Goal: Task Accomplishment & Management: Use online tool/utility

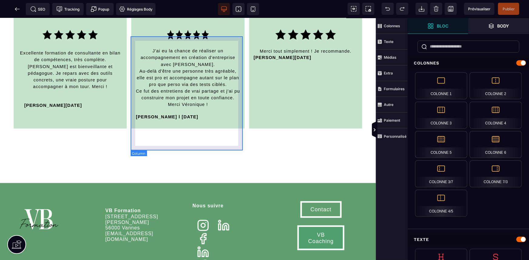
scroll to position [1542, 0]
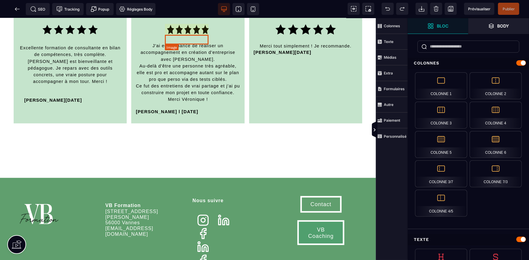
click at [185, 34] on img at bounding box center [188, 30] width 44 height 10
select select
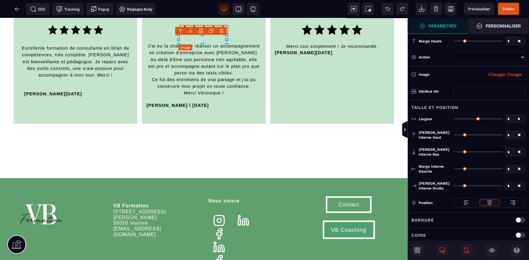
type input "**"
type input "*****"
type input "*"
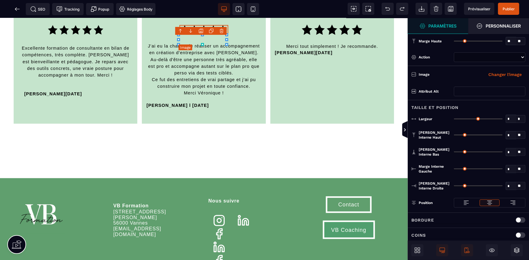
type input "*"
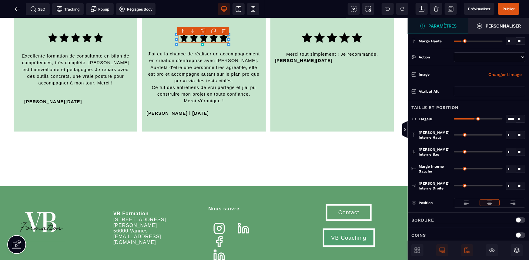
type input "**"
type input "*****"
type input "**"
type input "*****"
type input "**"
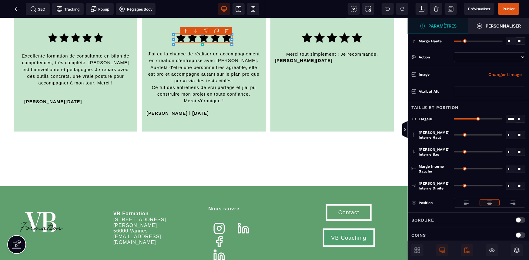
type input "*****"
click at [245, 36] on div "B I U S A ******* [GEOGRAPHIC_DATA]" at bounding box center [204, 139] width 408 height 242
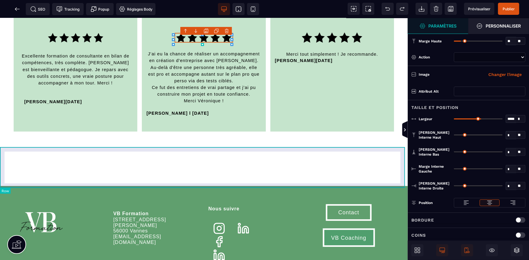
click at [257, 155] on div at bounding box center [204, 165] width 408 height 41
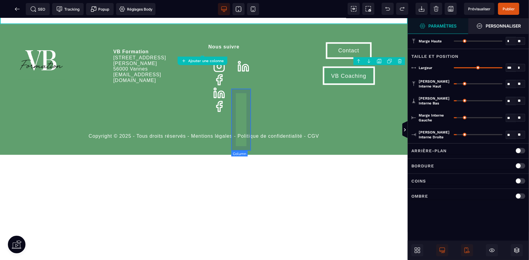
scroll to position [1700, 0]
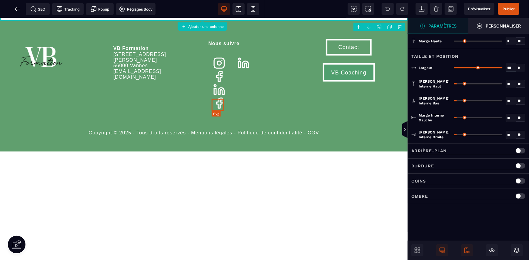
click at [221, 104] on icon at bounding box center [218, 103] width 5 height 10
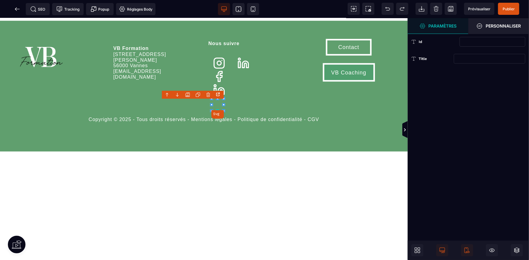
scroll to position [1707, 0]
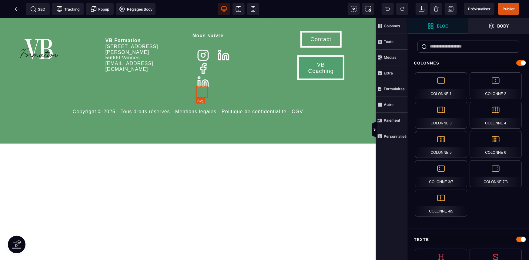
click at [203, 88] on icon at bounding box center [203, 82] width 12 height 12
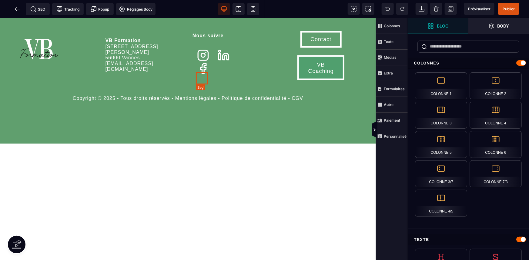
click at [202, 75] on icon at bounding box center [203, 68] width 12 height 12
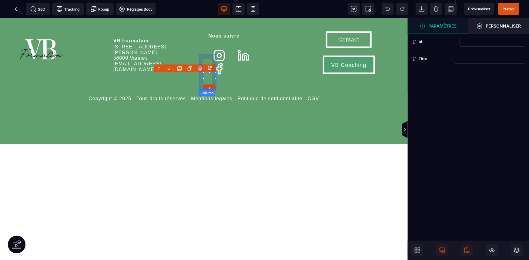
scroll to position [1700, 0]
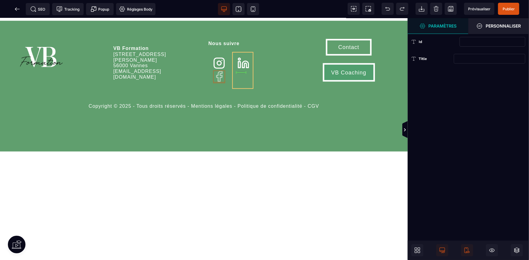
drag, startPoint x: 217, startPoint y: 78, endPoint x: 233, endPoint y: 66, distance: 20.1
select select
select select "***"
select select
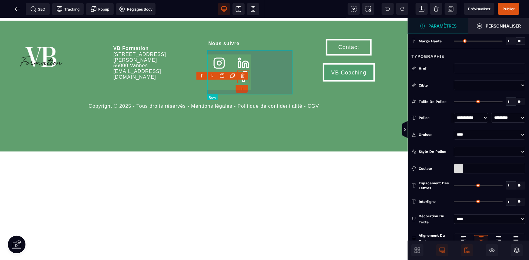
click at [259, 80] on div at bounding box center [251, 70] width 86 height 45
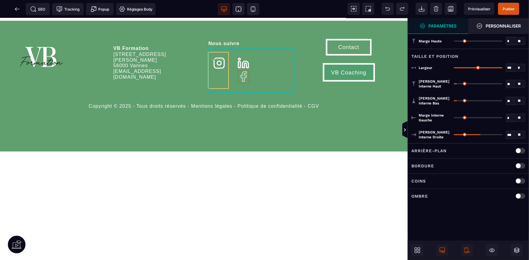
drag, startPoint x: 242, startPoint y: 77, endPoint x: 224, endPoint y: 65, distance: 21.3
select select
select select "***"
select select
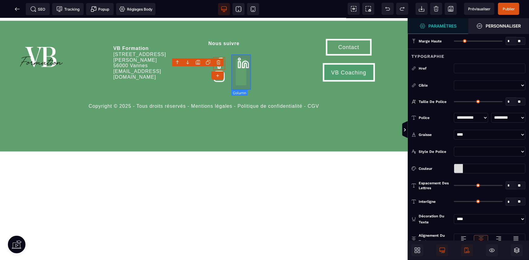
click at [233, 73] on div at bounding box center [243, 70] width 20 height 36
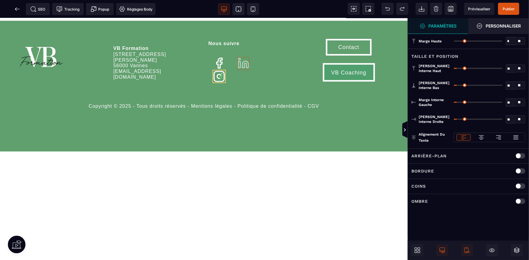
drag, startPoint x: 242, startPoint y: 64, endPoint x: 223, endPoint y: 82, distance: 26.1
select select
select select "***"
select select
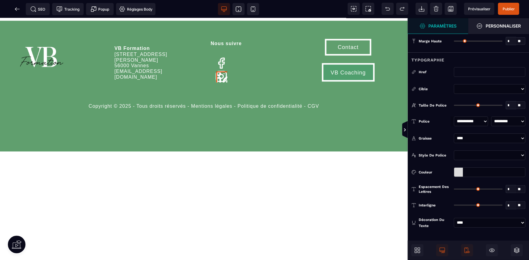
type input "*"
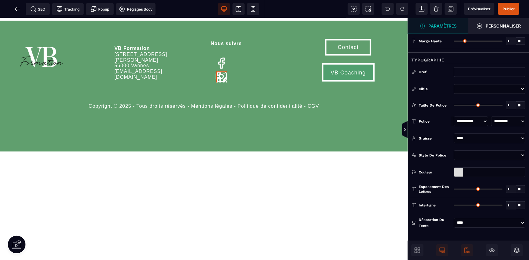
type input "*"
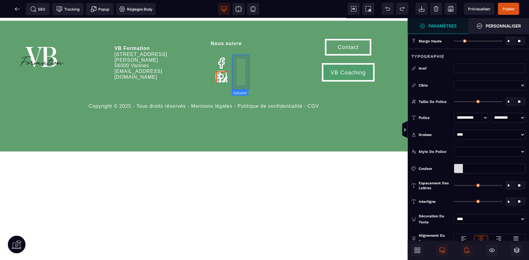
click at [240, 72] on div at bounding box center [242, 70] width 18 height 36
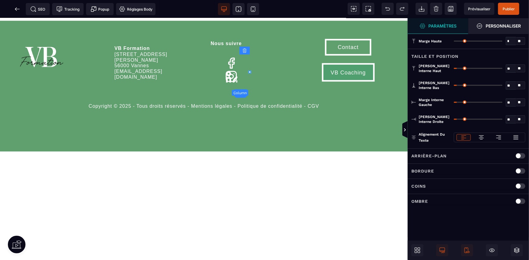
scroll to position [1707, 0]
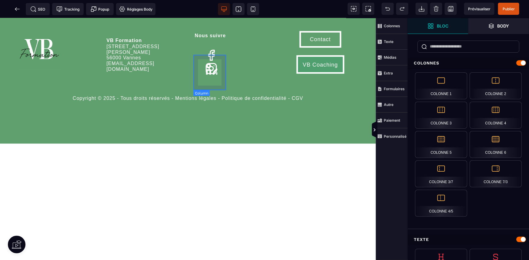
click at [220, 69] on div at bounding box center [211, 63] width 33 height 36
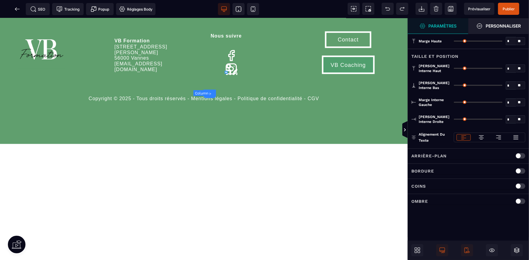
type input "*"
type input "**"
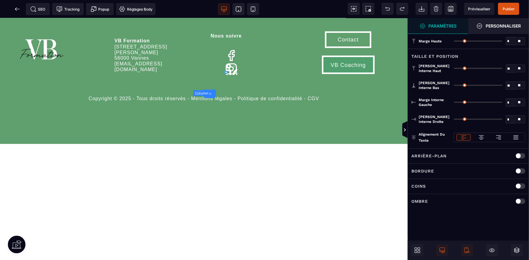
type input "*"
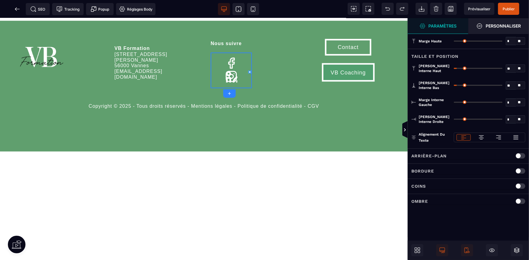
click at [262, 71] on div "B I U S A ******* Row" at bounding box center [204, 139] width 408 height 242
click at [263, 72] on div "B I U S A ******* Row" at bounding box center [204, 139] width 408 height 242
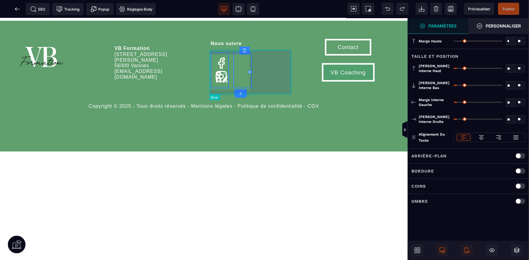
select select
select select "***"
select select
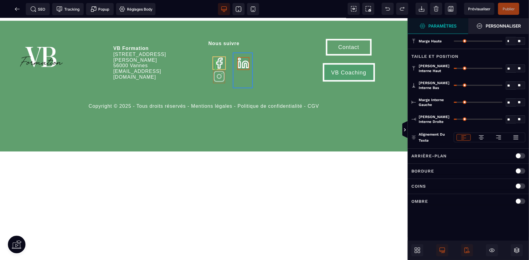
drag, startPoint x: 216, startPoint y: 78, endPoint x: 212, endPoint y: 65, distance: 13.8
select select
select select "***"
select select
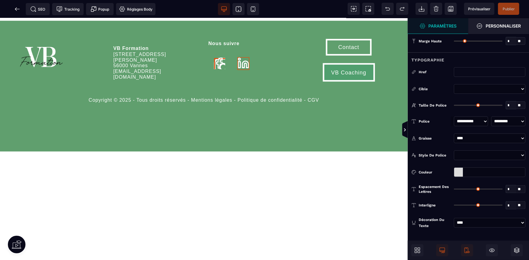
type input "*"
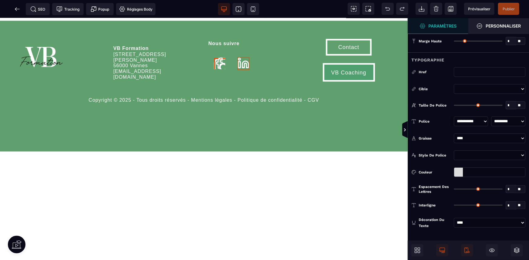
type input "*"
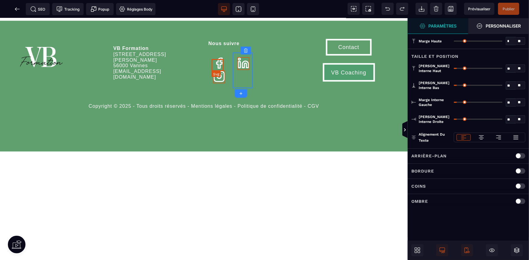
click at [215, 67] on icon at bounding box center [219, 63] width 12 height 12
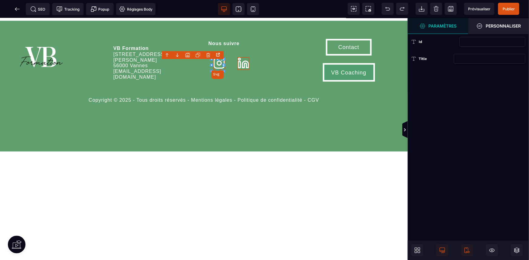
scroll to position [1707, 0]
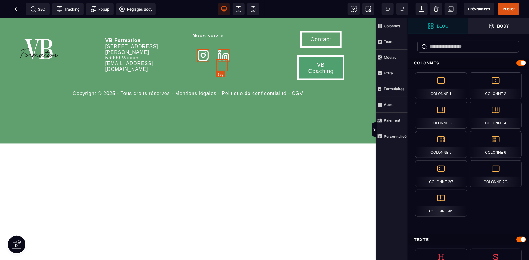
drag, startPoint x: 224, startPoint y: 70, endPoint x: 224, endPoint y: 88, distance: 18.5
click at [224, 61] on icon at bounding box center [224, 55] width 12 height 12
click at [218, 67] on div at bounding box center [220, 56] width 15 height 22
click at [210, 61] on icon at bounding box center [211, 55] width 12 height 12
click at [218, 54] on div at bounding box center [211, 49] width 33 height 9
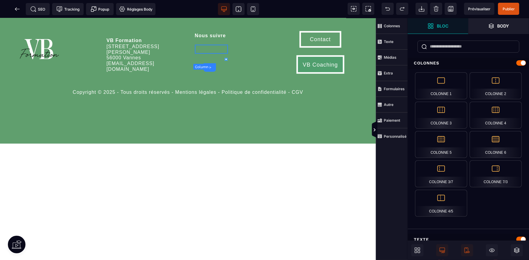
click at [214, 54] on div at bounding box center [211, 49] width 33 height 9
click at [227, 72] on div "Nous suivre" at bounding box center [232, 54] width 84 height 57
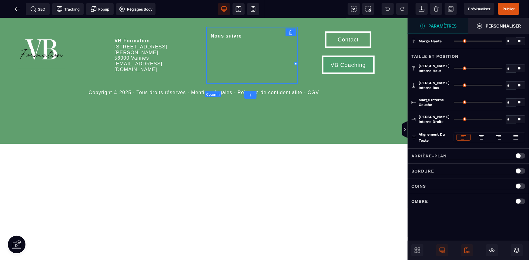
type input "*"
type input "**"
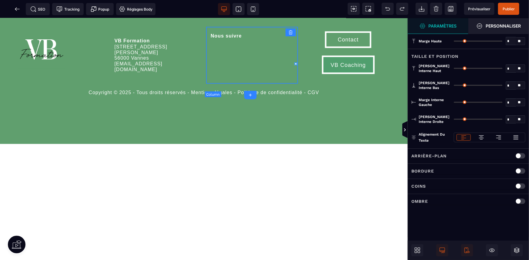
type input "**"
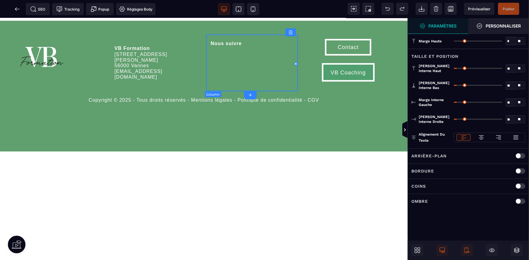
click at [227, 71] on div "Nous suivre" at bounding box center [252, 62] width 92 height 57
click at [228, 57] on div at bounding box center [231, 56] width 41 height 9
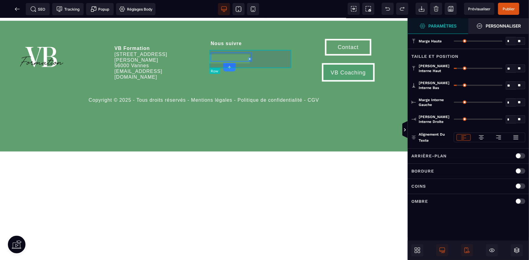
click at [236, 52] on div at bounding box center [252, 57] width 83 height 18
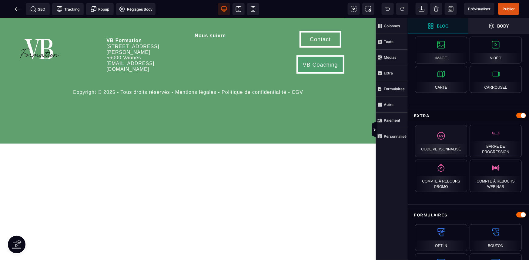
scroll to position [330, 0]
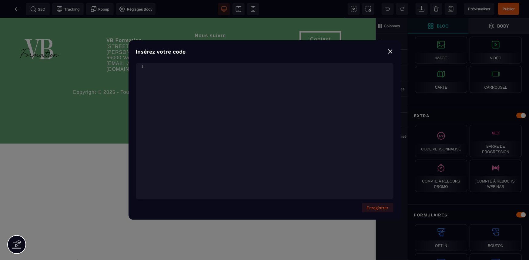
click at [190, 78] on div "xxxxxxxxxx 1 1 ​" at bounding box center [272, 139] width 273 height 152
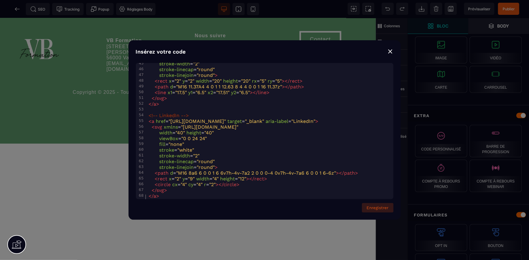
click at [381, 208] on button "Enregistrer" at bounding box center [378, 207] width 32 height 9
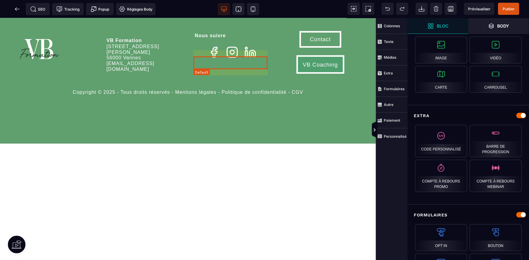
click at [239, 59] on div at bounding box center [232, 52] width 75 height 13
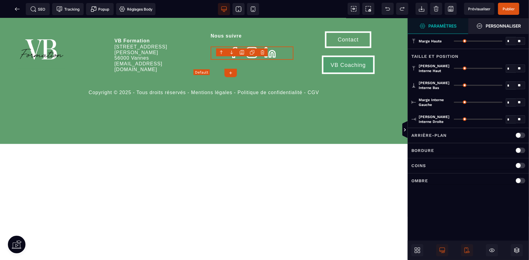
scroll to position [1700, 0]
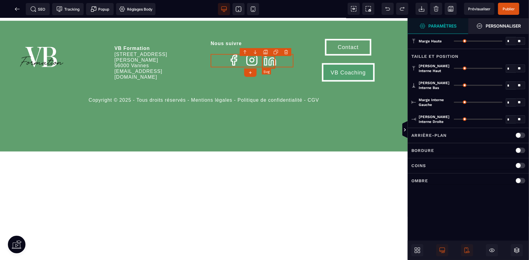
click at [269, 62] on icon "LinkedIn" at bounding box center [269, 59] width 13 height 13
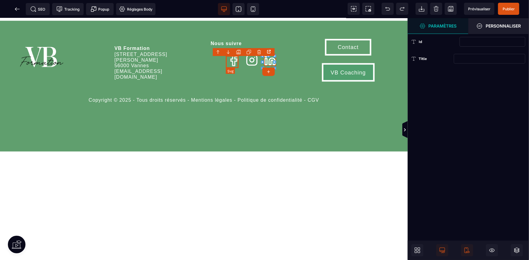
click at [233, 61] on icon "Facebook" at bounding box center [233, 59] width 13 height 13
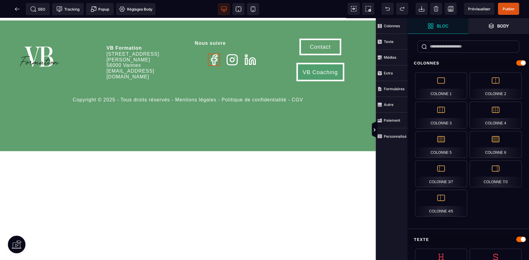
scroll to position [1707, 0]
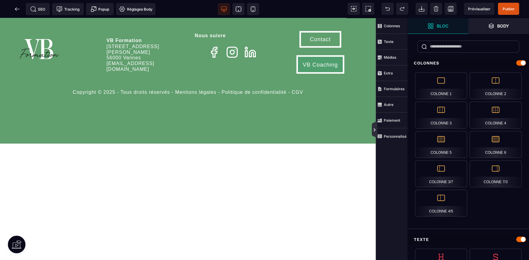
click at [374, 127] on icon at bounding box center [374, 129] width 5 height 17
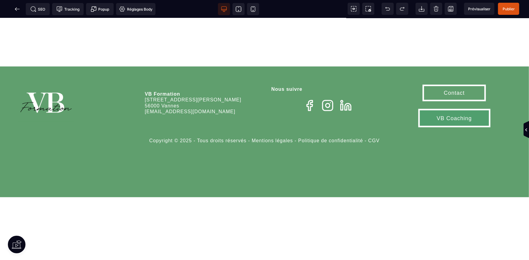
scroll to position [1633, 0]
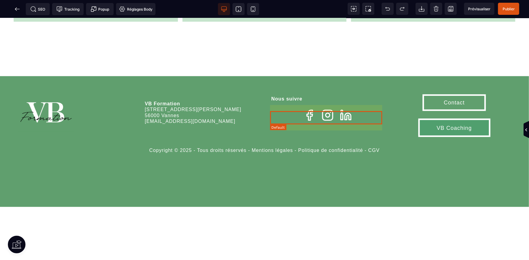
click at [279, 117] on div at bounding box center [327, 115] width 113 height 13
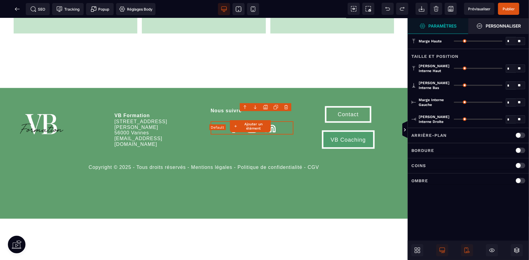
scroll to position [1644, 0]
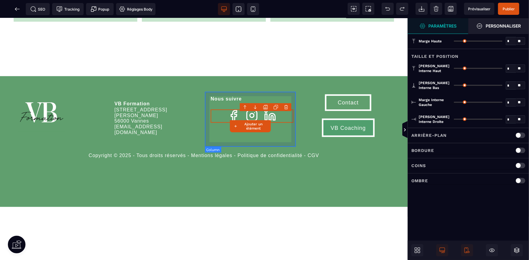
click at [293, 114] on div "Nous suivre" at bounding box center [252, 118] width 92 height 57
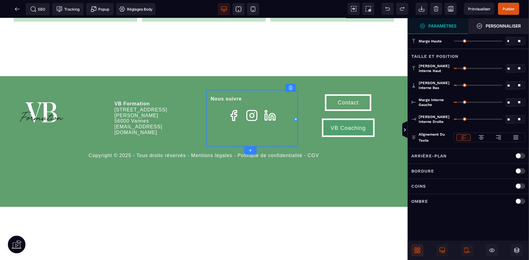
click at [418, 248] on icon at bounding box center [419, 249] width 2 height 2
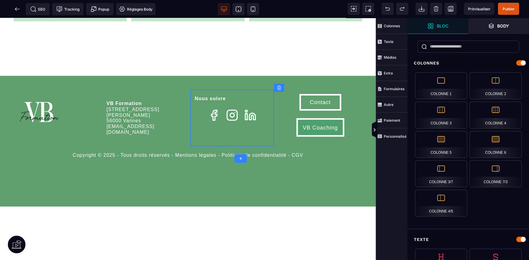
scroll to position [1652, 0]
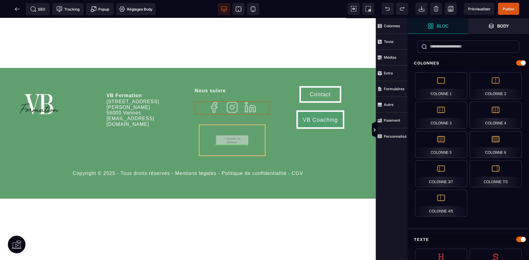
drag, startPoint x: 258, startPoint y: 115, endPoint x: 246, endPoint y: 146, distance: 33.1
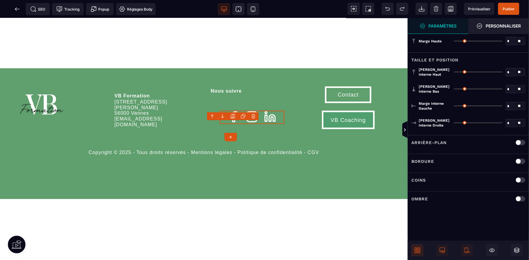
scroll to position [1644, 0]
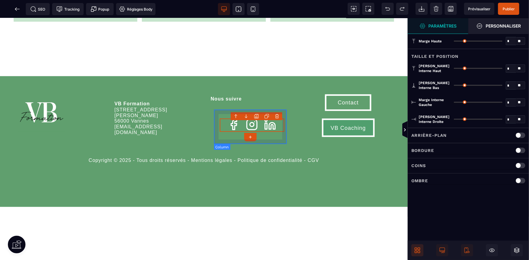
click at [248, 109] on div at bounding box center [252, 125] width 74 height 35
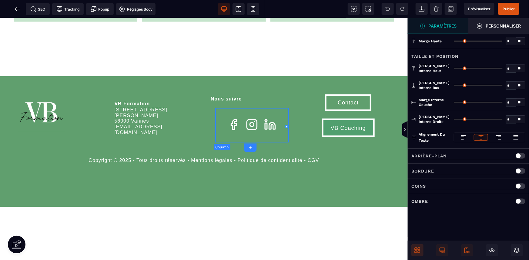
type input "*"
type input "**"
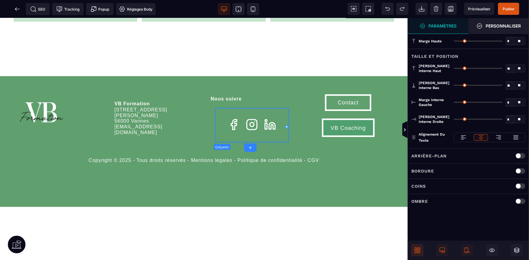
type input "**"
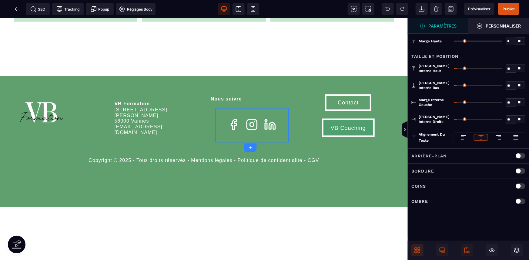
type input "**"
type input "*"
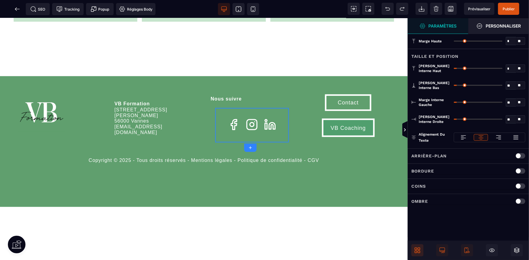
type input "*"
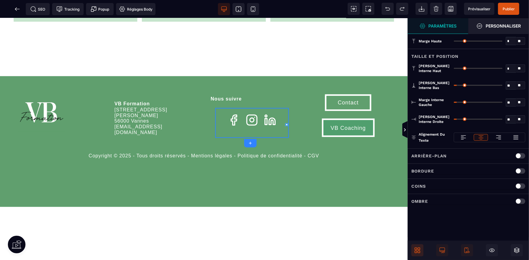
drag, startPoint x: 458, startPoint y: 68, endPoint x: 424, endPoint y: 69, distance: 33.7
type input "*"
click at [454, 69] on input "range" at bounding box center [478, 68] width 49 height 1
type input "**"
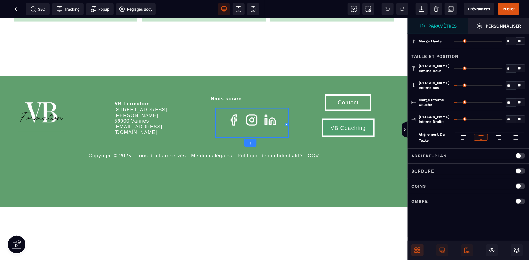
type input "*"
drag, startPoint x: 458, startPoint y: 84, endPoint x: 442, endPoint y: 85, distance: 16.1
type input "*"
click at [454, 85] on input "range" at bounding box center [478, 85] width 49 height 1
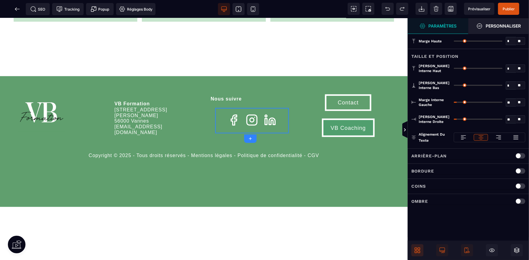
type input "*"
drag, startPoint x: 457, startPoint y: 102, endPoint x: 443, endPoint y: 102, distance: 14.0
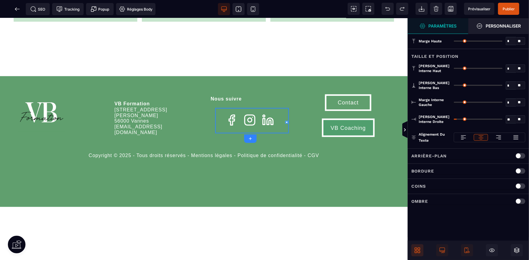
type input "*"
click at [454, 102] on input "range" at bounding box center [478, 102] width 49 height 1
type input "**"
type input "*"
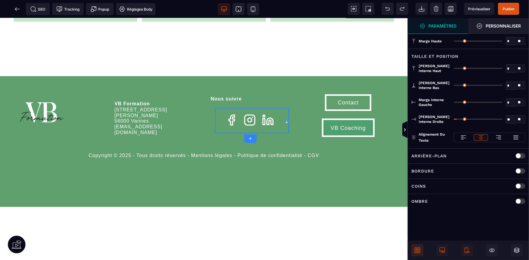
type input "*"
drag, startPoint x: 458, startPoint y: 118, endPoint x: 448, endPoint y: 120, distance: 10.5
type input "*"
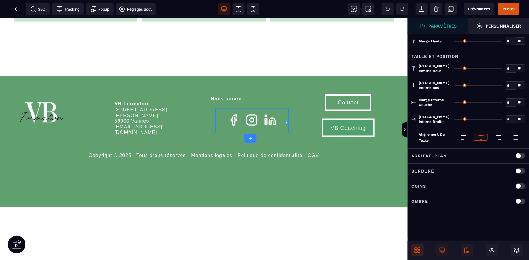
click at [454, 120] on input "range" at bounding box center [478, 119] width 49 height 1
click at [262, 123] on div "B I U S A ******* Row" at bounding box center [204, 139] width 408 height 242
click at [467, 158] on div "Arrière-plan" at bounding box center [468, 156] width 114 height 8
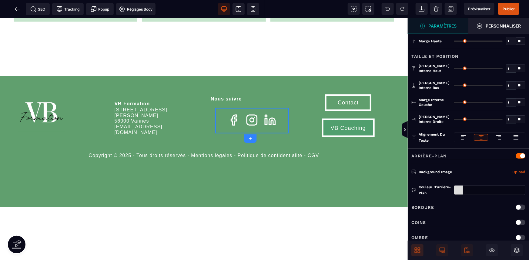
click at [467, 158] on div "Arrière-plan" at bounding box center [468, 156] width 114 height 8
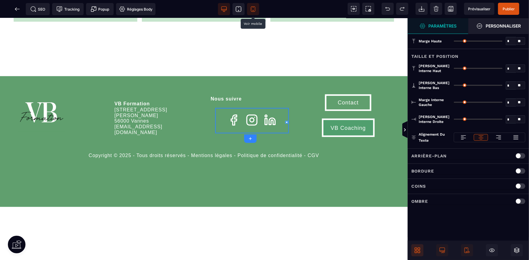
click at [252, 10] on icon at bounding box center [252, 10] width 1 height 1
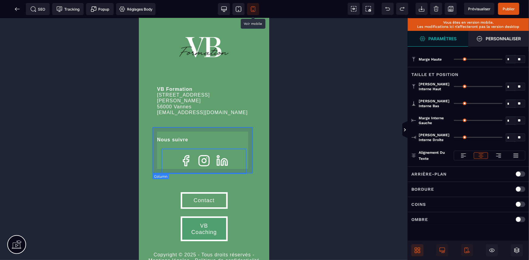
scroll to position [2333, 0]
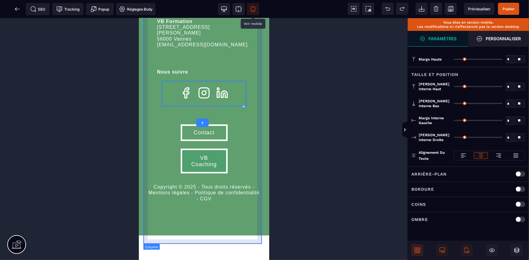
click at [245, 231] on div "VB Formation [STREET_ADDRESS][PERSON_NAME] [EMAIL_ADDRESS][DOMAIN_NAME] Nous su…" at bounding box center [203, 89] width 121 height 284
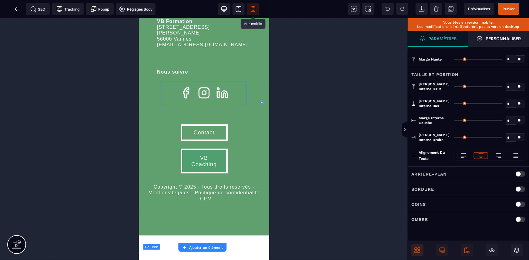
type input "*"
type input "**"
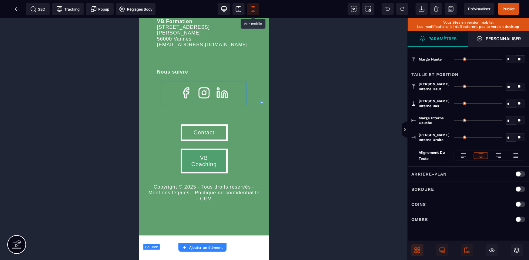
type input "**"
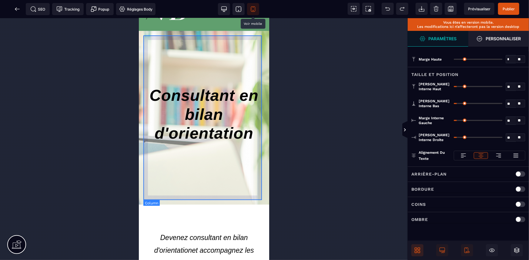
scroll to position [0, 0]
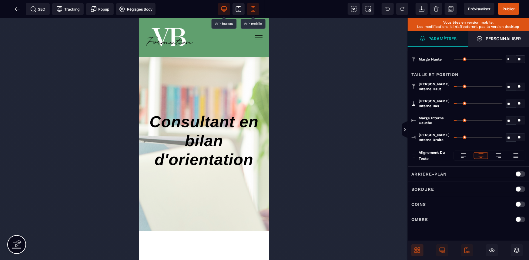
click at [222, 10] on icon at bounding box center [224, 9] width 6 height 6
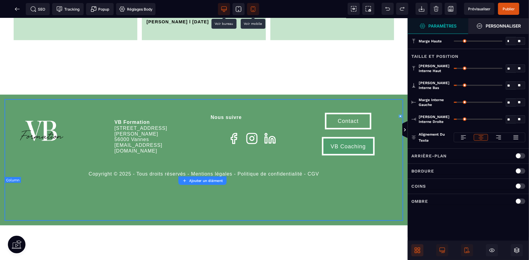
scroll to position [1708, 0]
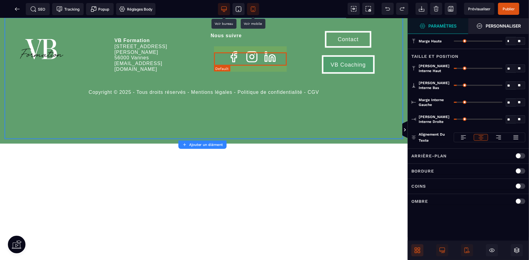
click at [285, 64] on div at bounding box center [252, 57] width 74 height 13
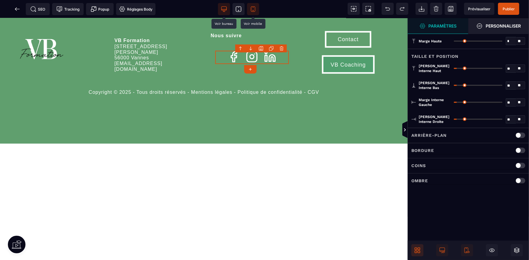
type input "**"
type input "*"
drag, startPoint x: 459, startPoint y: 68, endPoint x: 440, endPoint y: 70, distance: 18.8
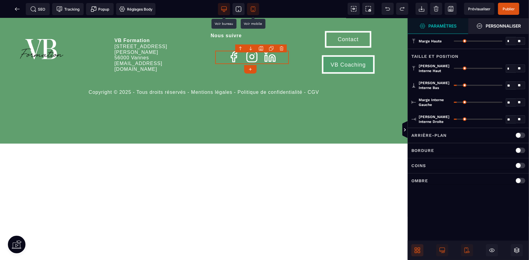
type input "*"
click at [454, 69] on input "range" at bounding box center [478, 68] width 49 height 1
type input "*"
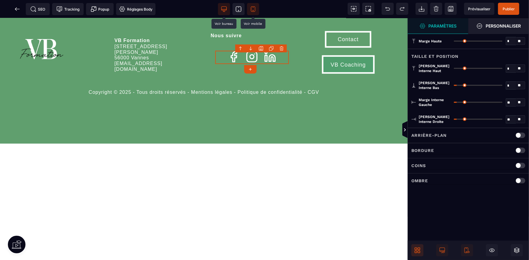
type input "*"
drag, startPoint x: 457, startPoint y: 84, endPoint x: 443, endPoint y: 85, distance: 14.0
type input "*"
click at [454, 85] on input "range" at bounding box center [478, 85] width 49 height 1
type input "**"
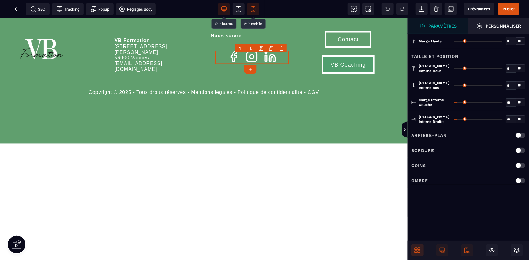
type input "**"
type input "*"
drag, startPoint x: 452, startPoint y: 100, endPoint x: 443, endPoint y: 99, distance: 9.8
type input "*"
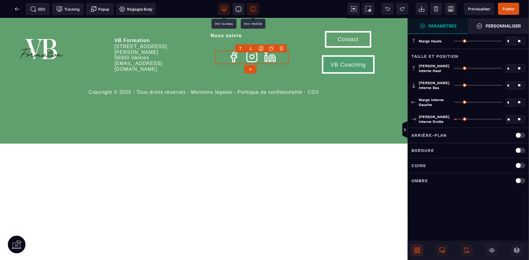
click at [454, 102] on input "range" at bounding box center [478, 102] width 49 height 1
type input "**"
type input "*"
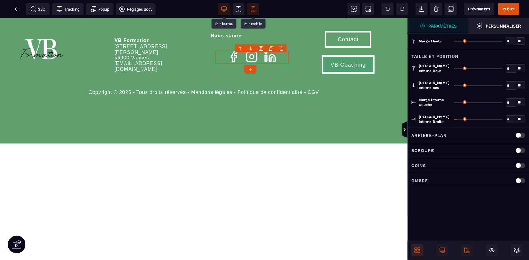
drag, startPoint x: 459, startPoint y: 120, endPoint x: 447, endPoint y: 121, distance: 11.5
type input "*"
click at [454, 120] on input "range" at bounding box center [478, 119] width 49 height 1
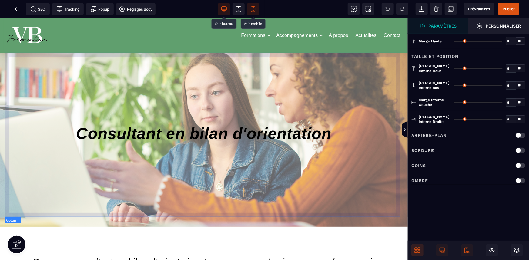
scroll to position [0, 0]
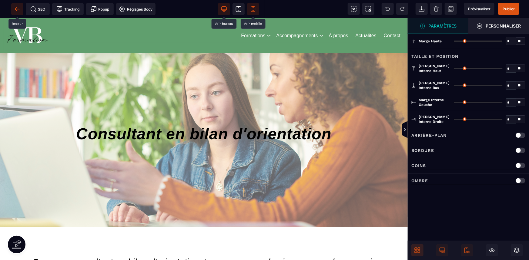
click at [16, 12] on icon at bounding box center [17, 9] width 6 height 6
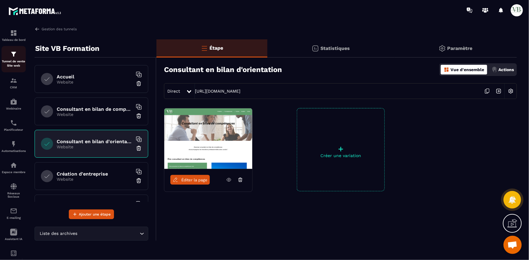
click at [16, 52] on img at bounding box center [13, 54] width 7 height 7
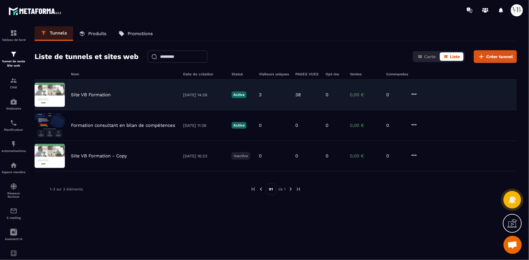
click at [189, 97] on div "Site VB Formation [DATE] 14:26 Active 3 38 0 0,00 € 0" at bounding box center [276, 95] width 482 height 31
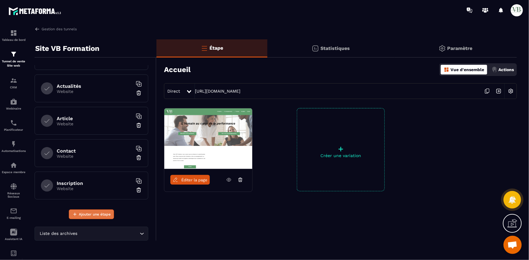
scroll to position [284, 0]
click at [100, 215] on span "Ajouter une étape" at bounding box center [95, 215] width 32 height 6
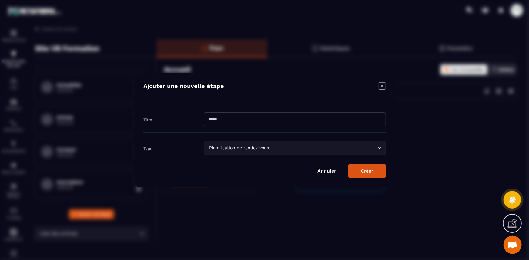
click at [356, 170] on button "Créer" at bounding box center [367, 171] width 38 height 14
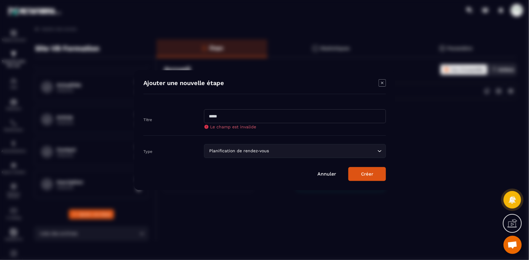
click at [386, 84] on div "Ajouter une nouvelle étape Titre Le champ est invalide Type Planification de re…" at bounding box center [264, 130] width 261 height 120
click at [382, 83] on icon "Modal window" at bounding box center [382, 83] width 2 height 2
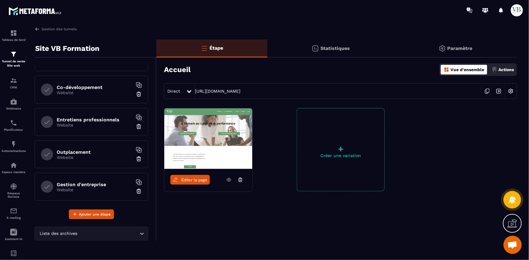
scroll to position [118, 0]
click at [36, 30] on img at bounding box center [37, 28] width 5 height 5
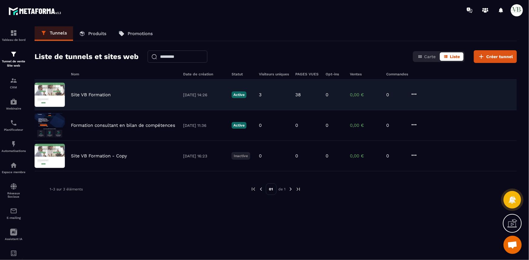
click at [152, 97] on div "Site VB Formation [DATE] 14:26 Active 3 38 0 0,00 € 0" at bounding box center [276, 95] width 482 height 31
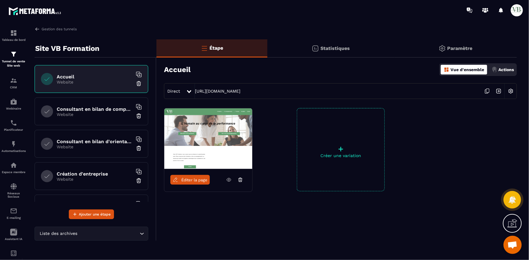
click at [199, 182] on span "Éditer la page" at bounding box center [194, 180] width 26 height 5
